Goal: Find specific fact: Find specific fact

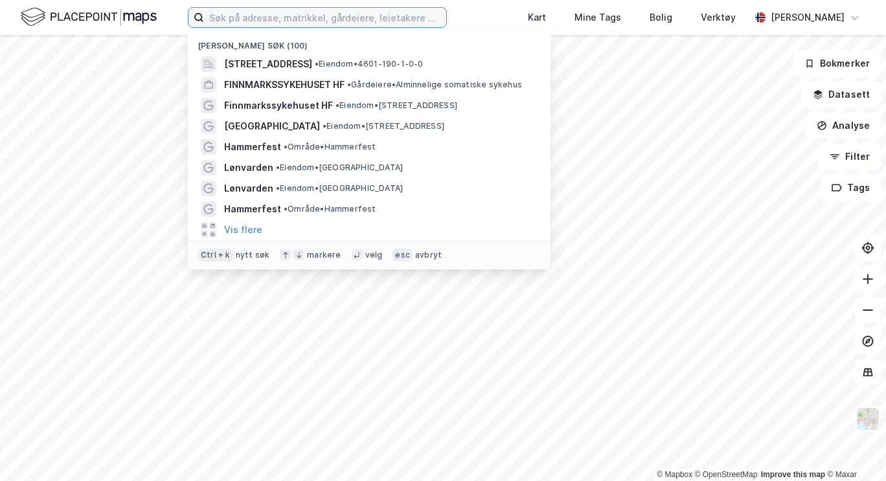
click at [307, 26] on input at bounding box center [325, 17] width 242 height 19
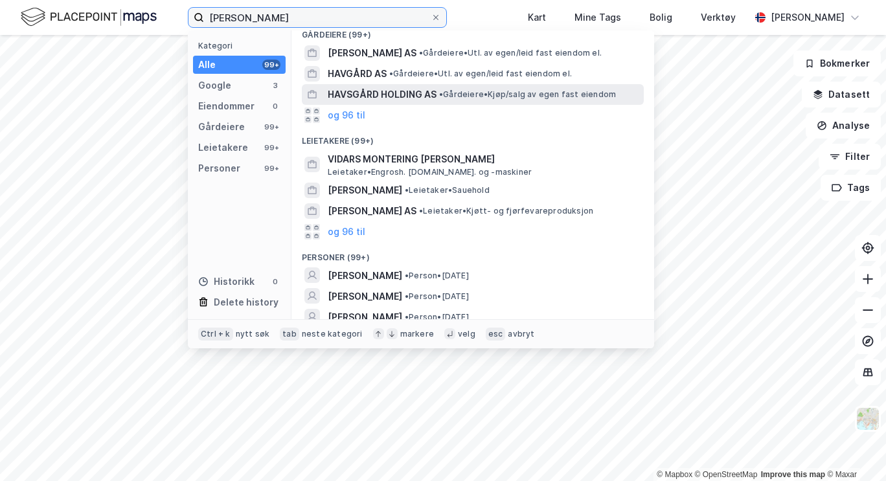
scroll to position [146, 0]
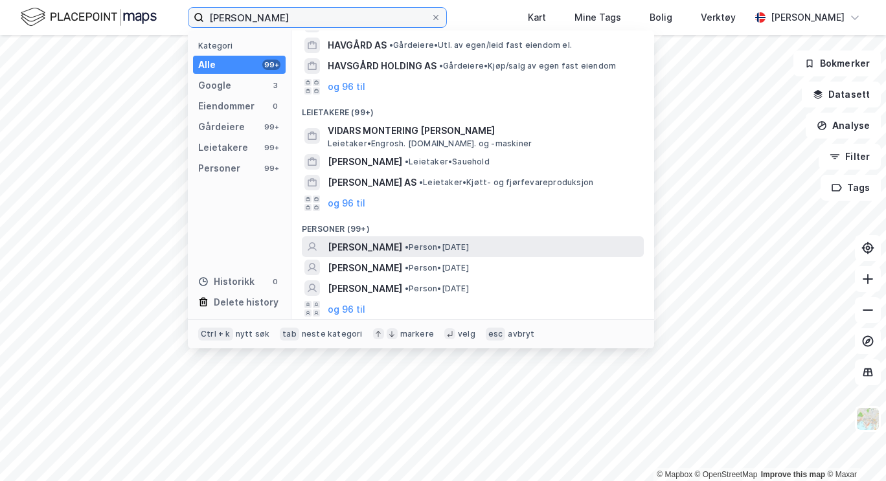
type input "[PERSON_NAME]"
click at [383, 249] on span "[PERSON_NAME]" at bounding box center [365, 248] width 74 height 16
